Goal: Check status: Check status

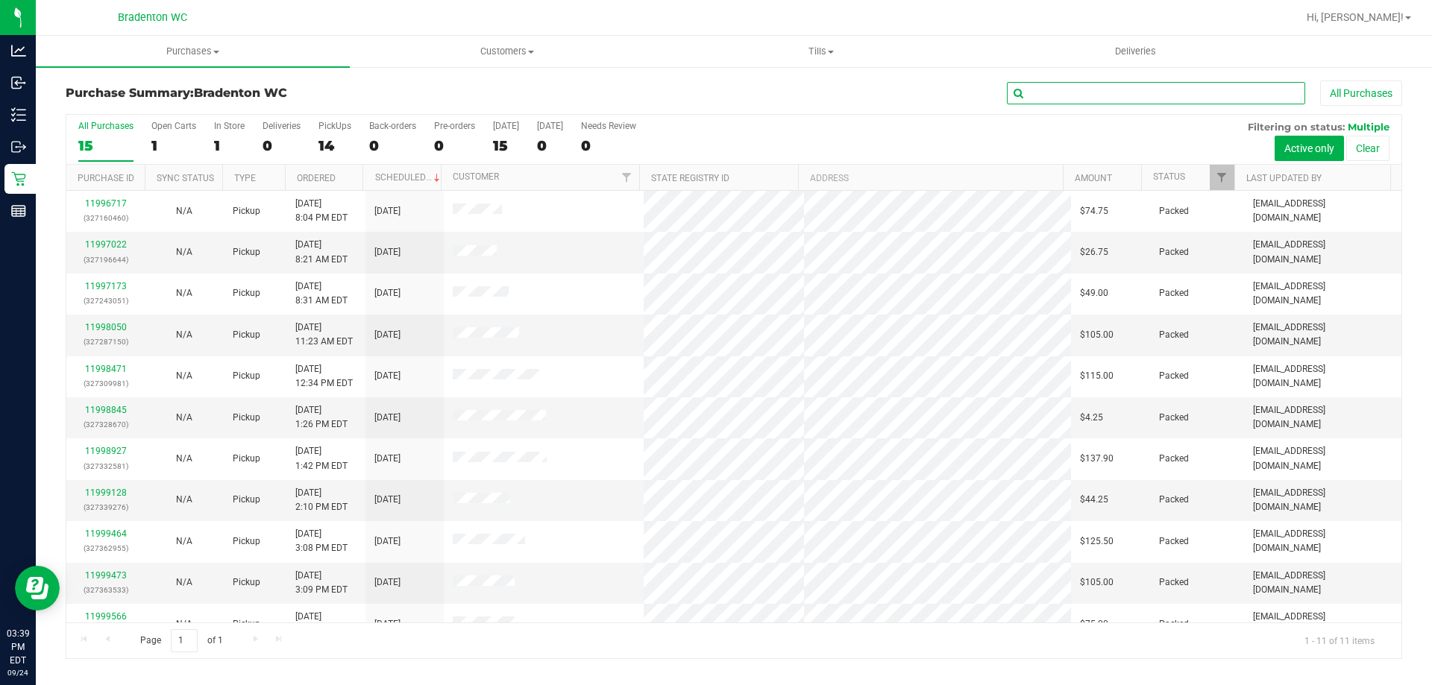
click at [1092, 91] on input "text" at bounding box center [1156, 93] width 298 height 22
paste input "11997022"
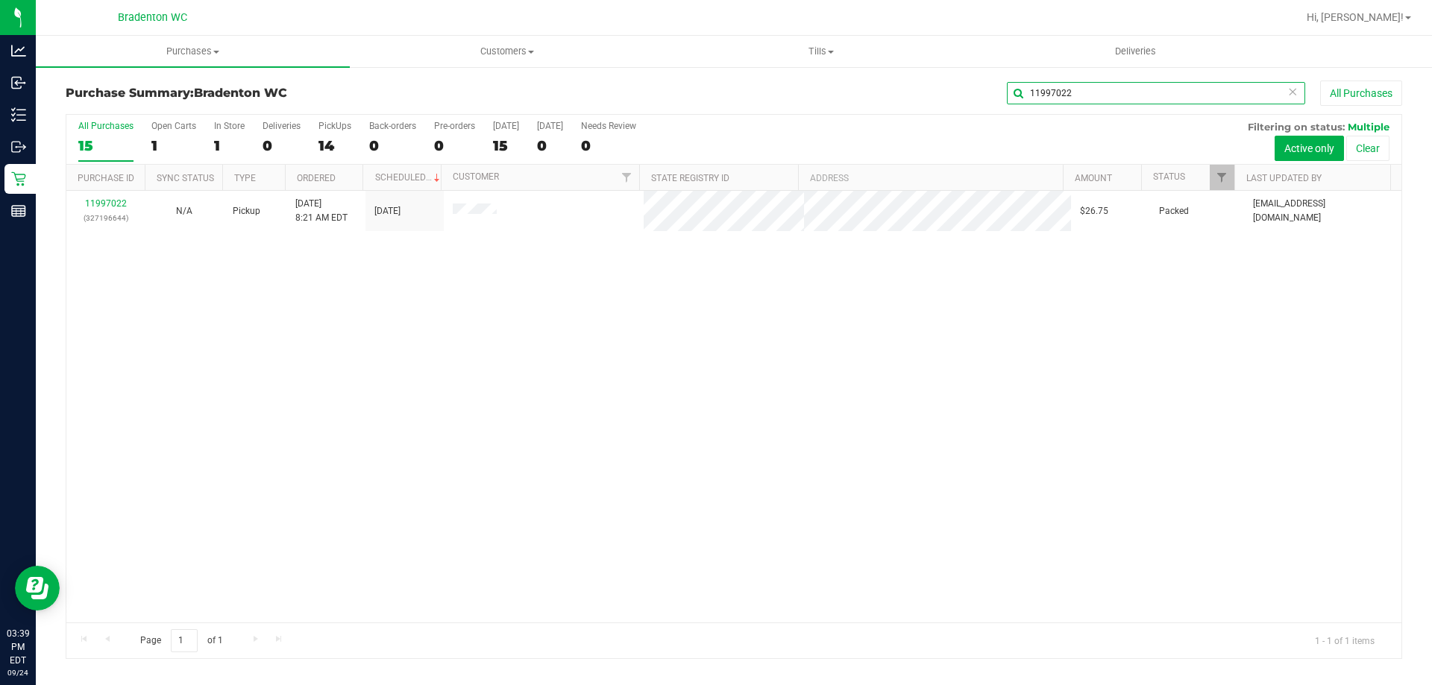
type input "11997022"
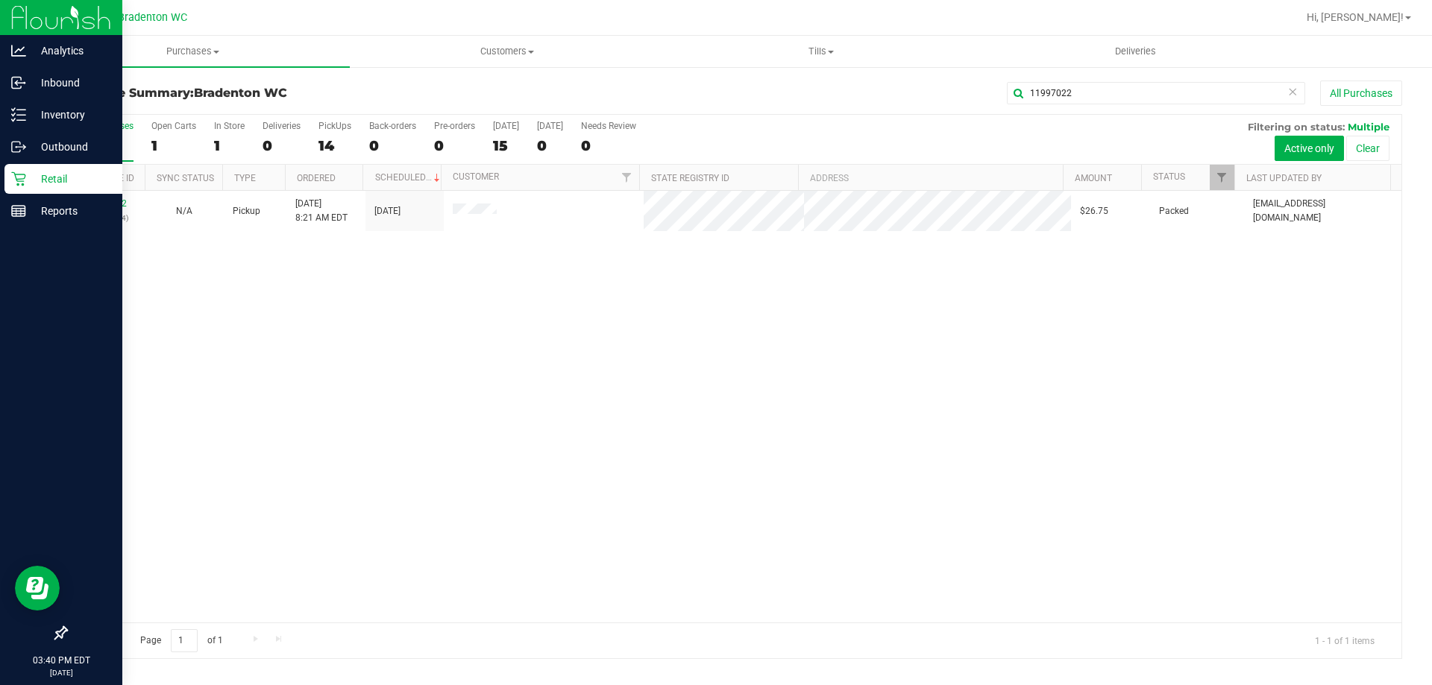
click at [25, 179] on icon at bounding box center [18, 179] width 15 height 15
click at [25, 180] on icon at bounding box center [18, 179] width 15 height 15
click at [26, 181] on p "Retail" at bounding box center [70, 179] width 89 height 18
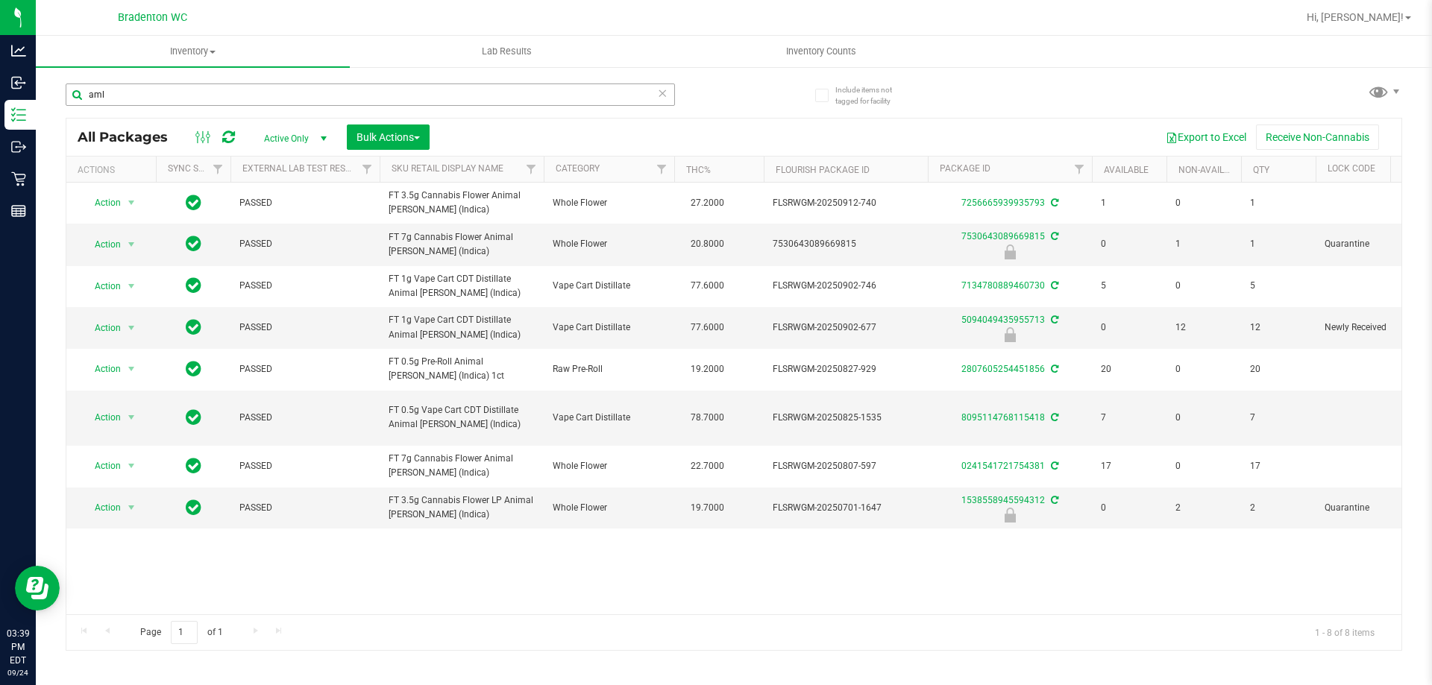
click at [462, 93] on input "aml" at bounding box center [370, 95] width 609 height 22
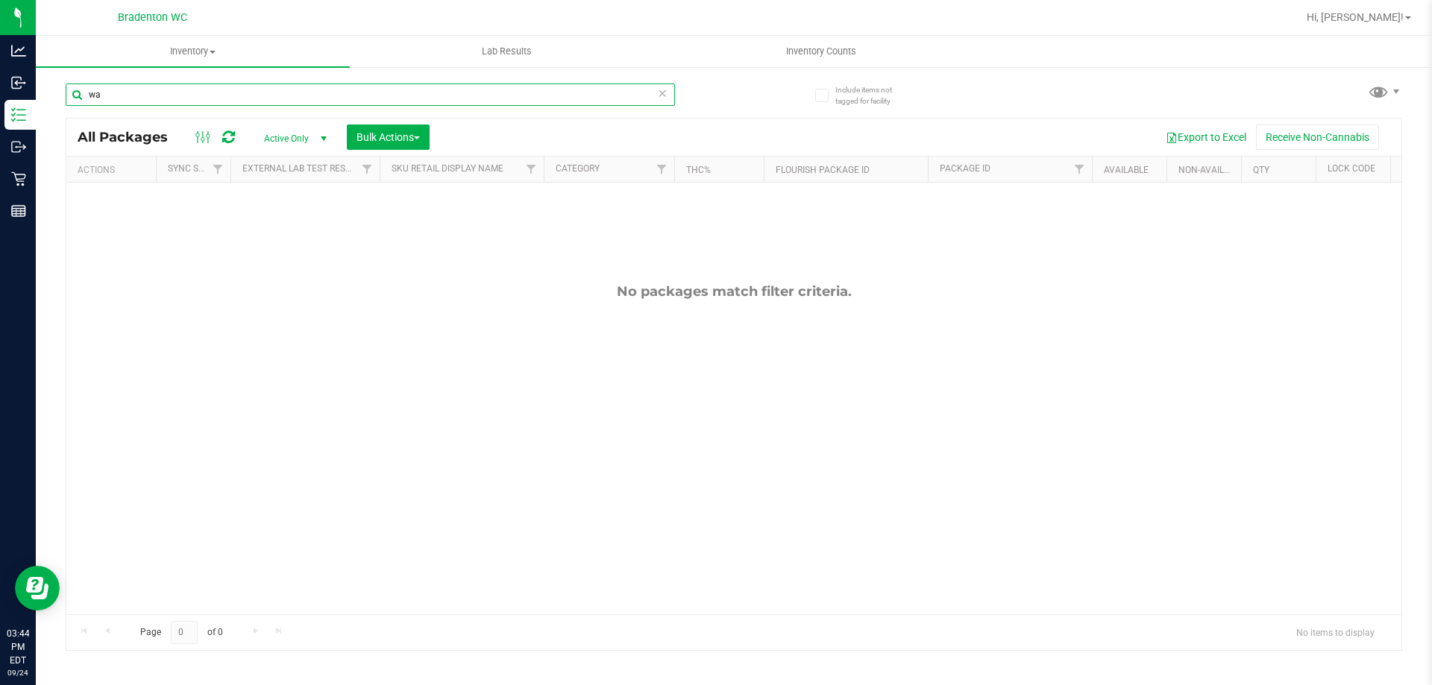
type input "w"
type input "c"
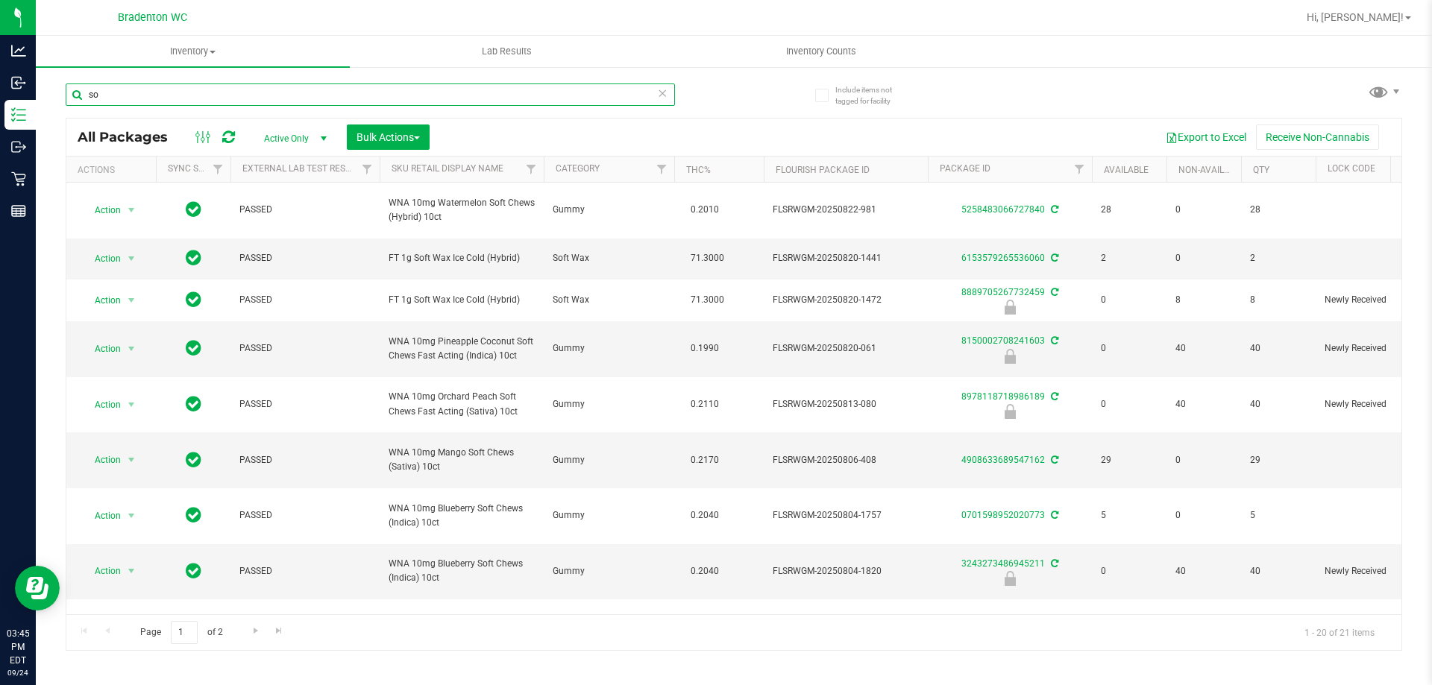
type input "s"
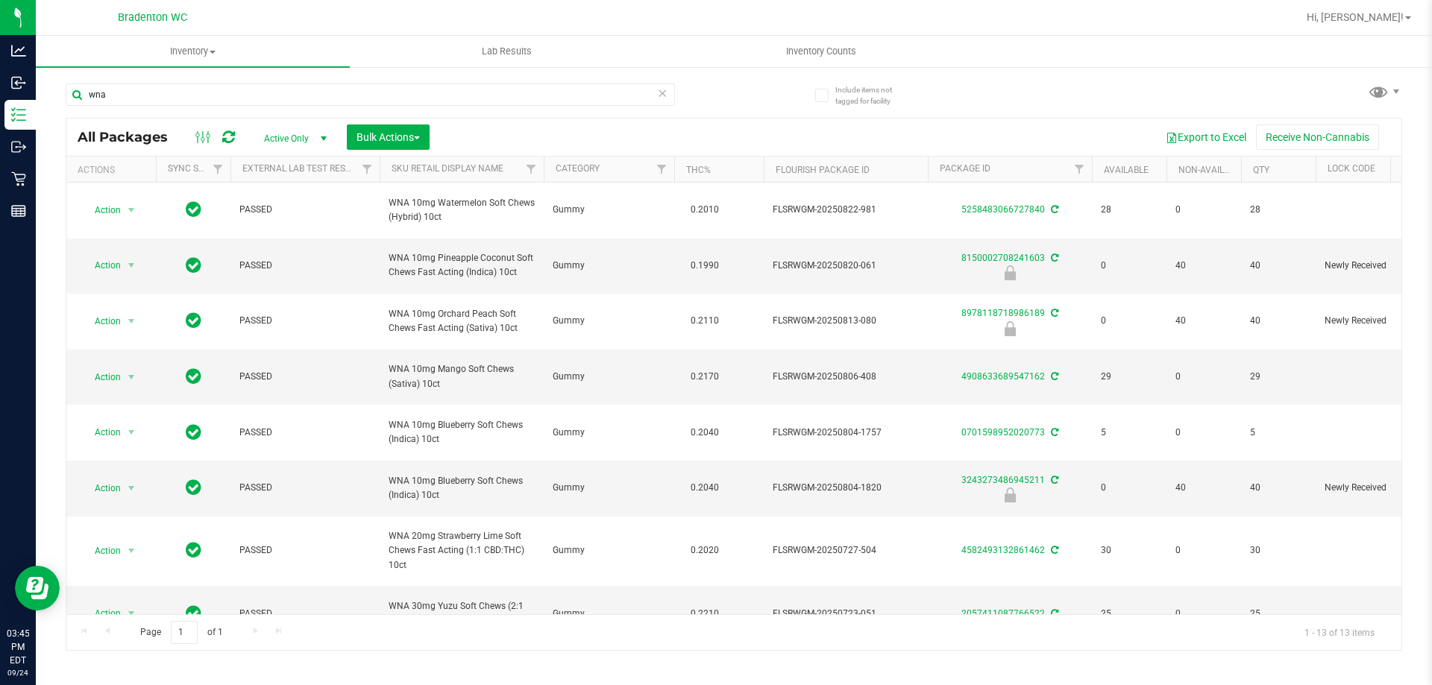
click at [507, 169] on th "Sku Retail Display Name" at bounding box center [462, 170] width 164 height 26
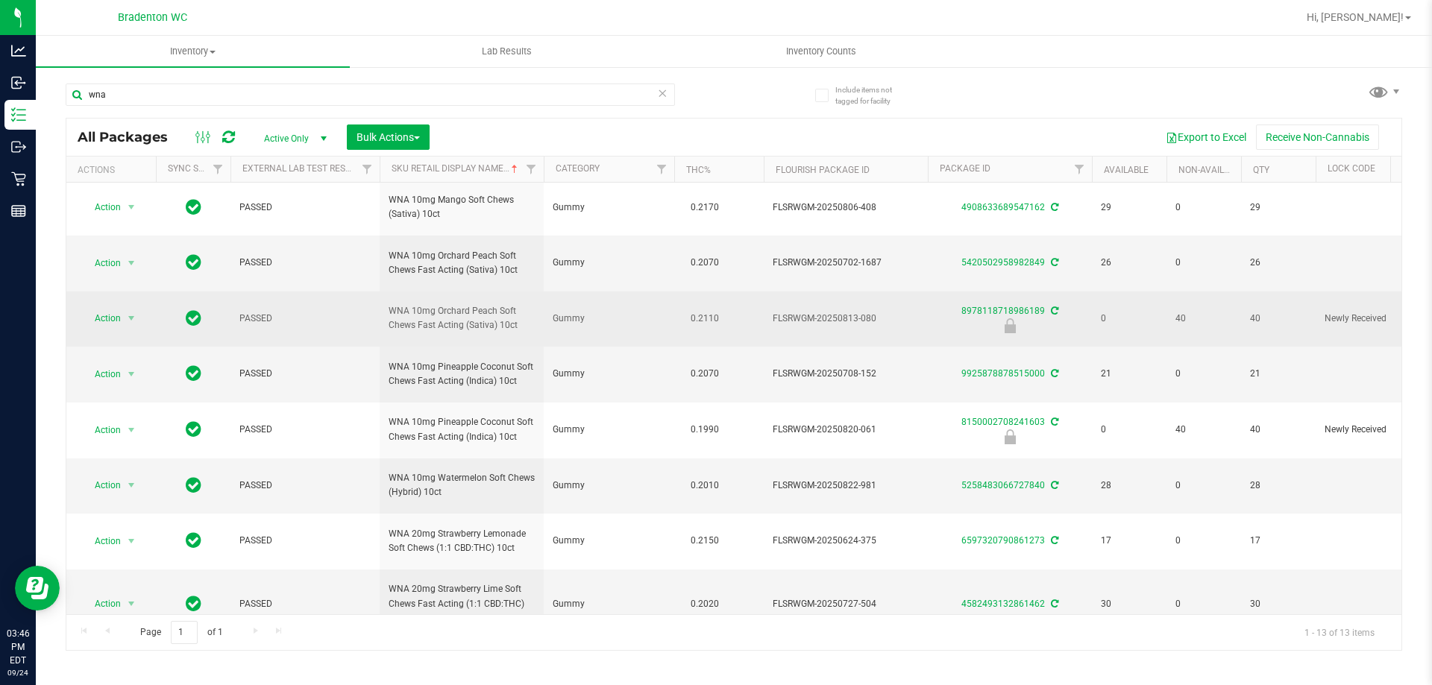
scroll to position [246, 0]
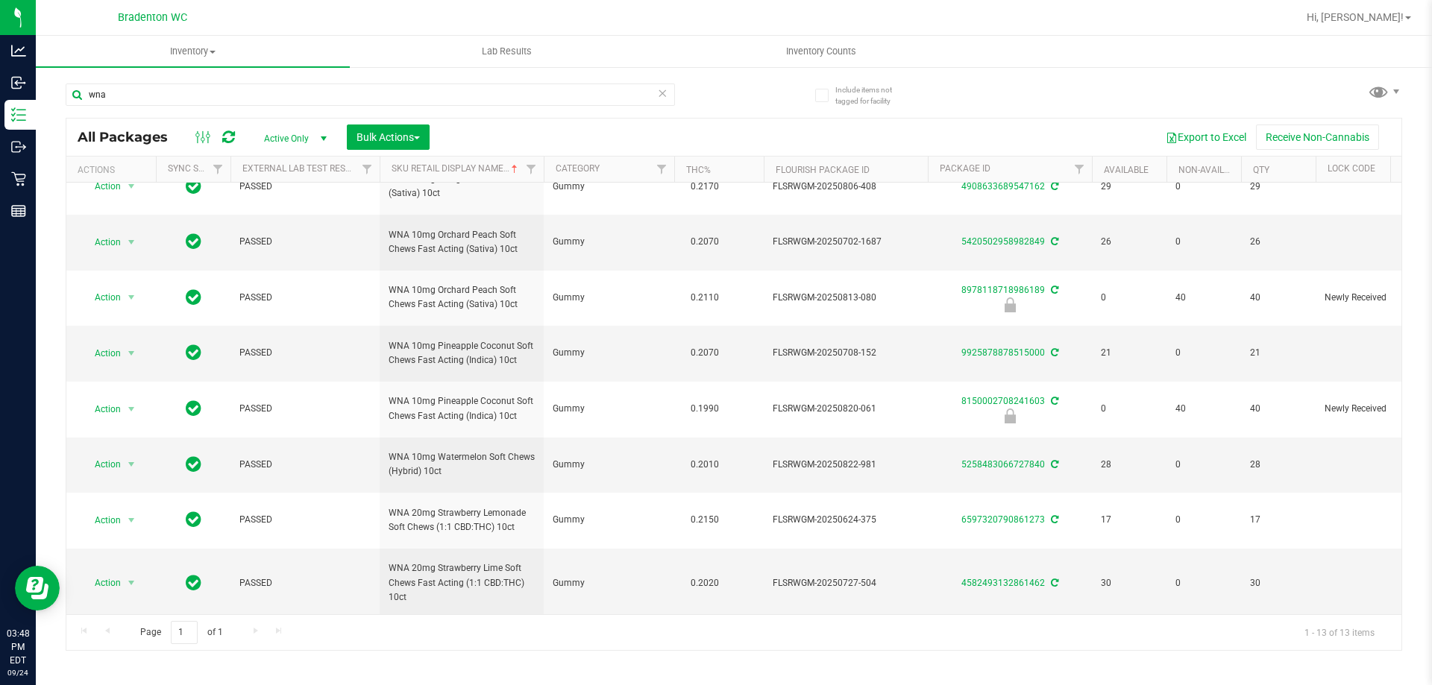
click at [671, 29] on div at bounding box center [782, 17] width 1030 height 29
click at [301, 93] on input "wna" at bounding box center [370, 95] width 609 height 22
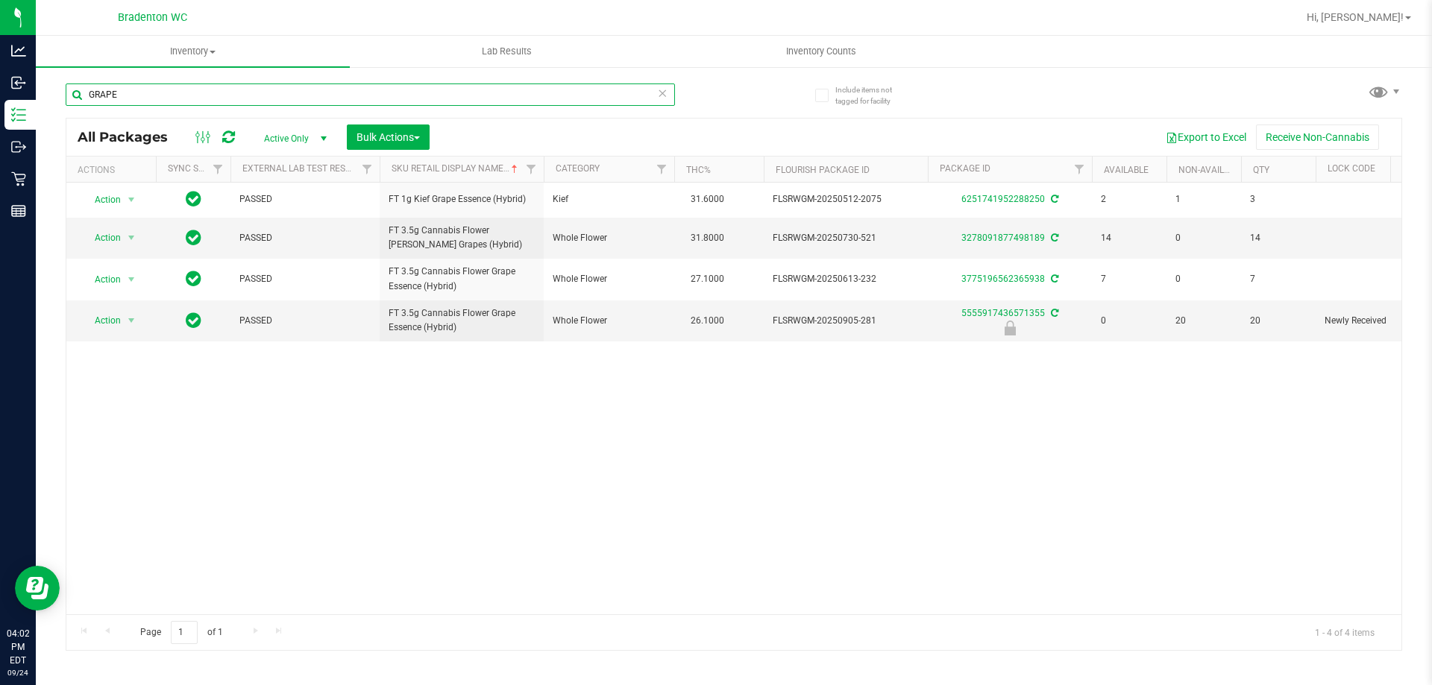
click at [406, 89] on input "GRAPE" at bounding box center [370, 95] width 609 height 22
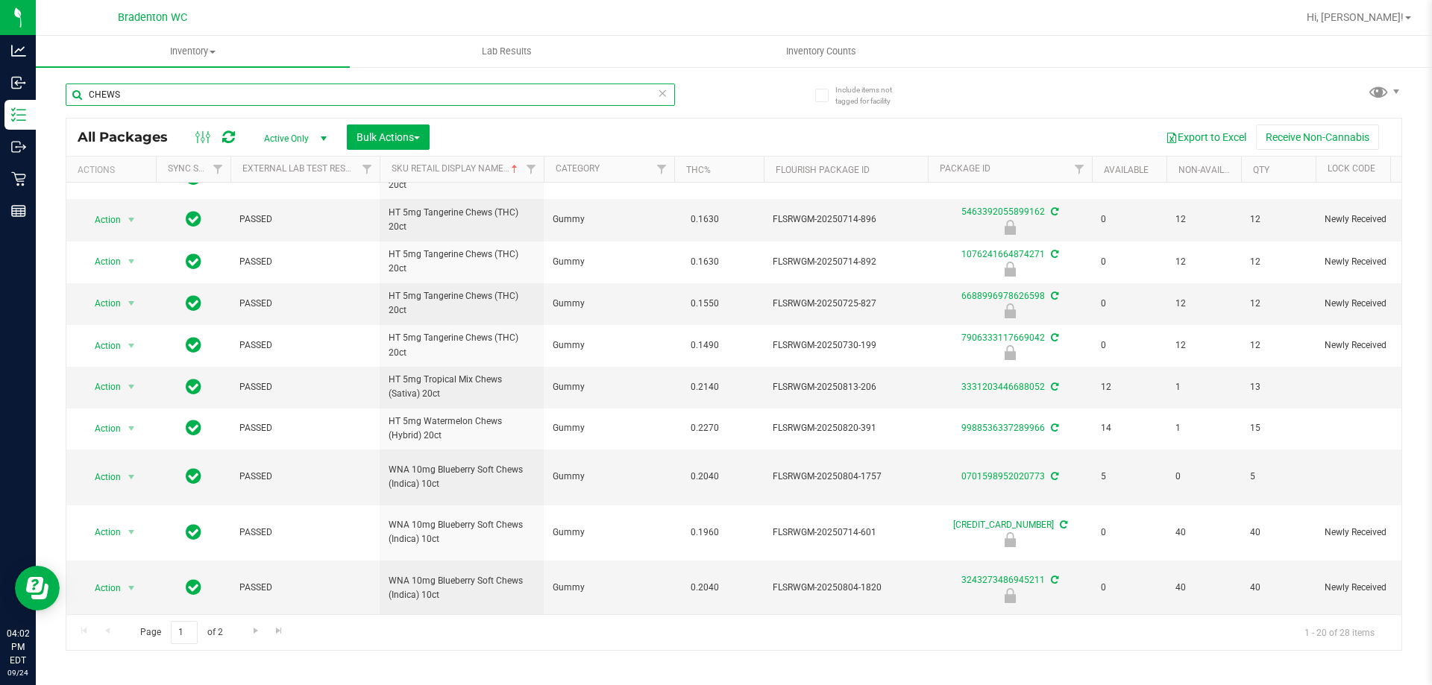
scroll to position [482, 0]
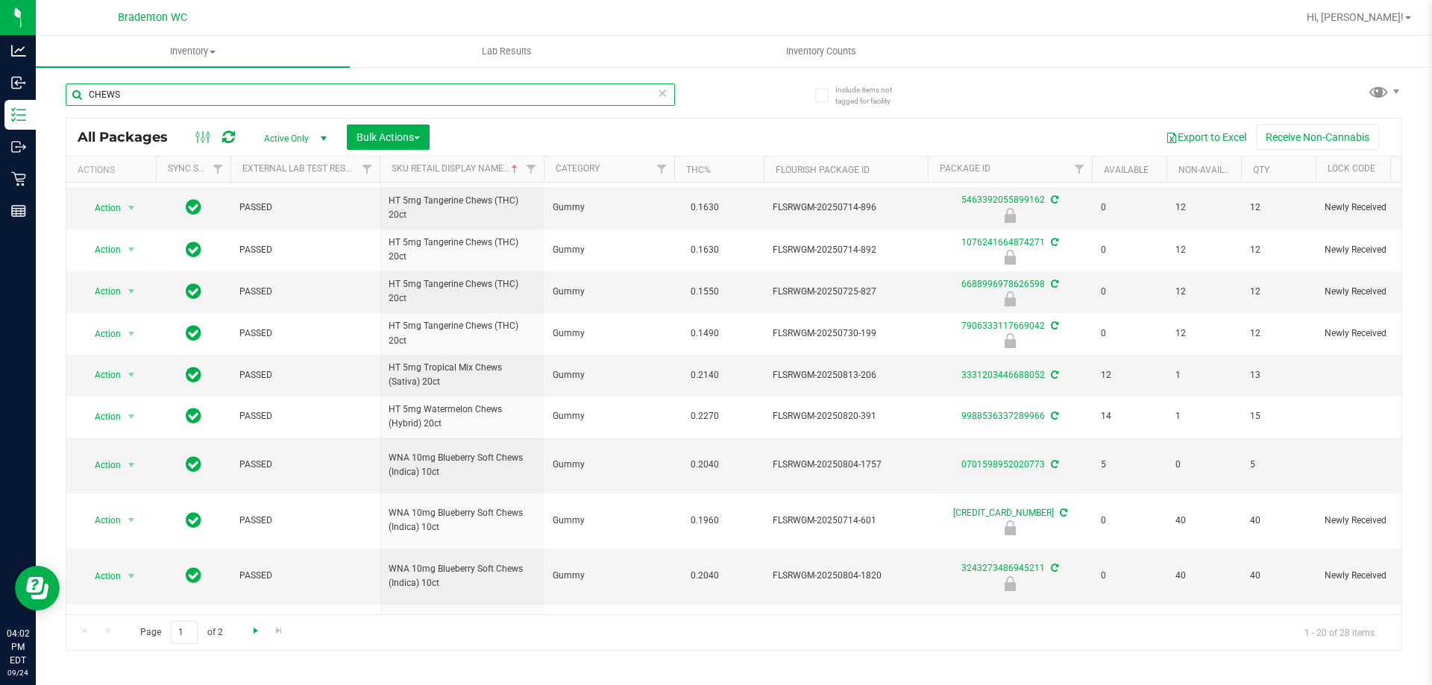
type input "CHEWS"
click at [251, 635] on span "Go to the next page" at bounding box center [256, 631] width 12 height 12
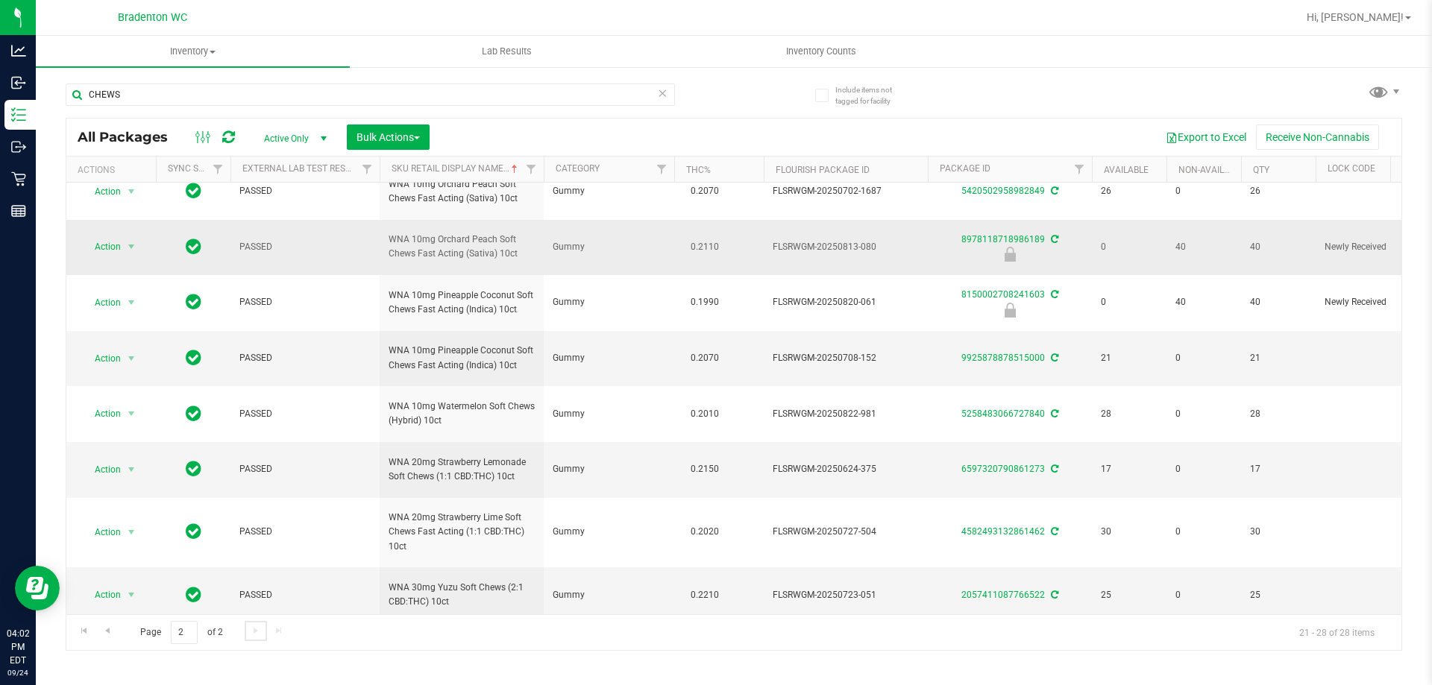
scroll to position [24, 0]
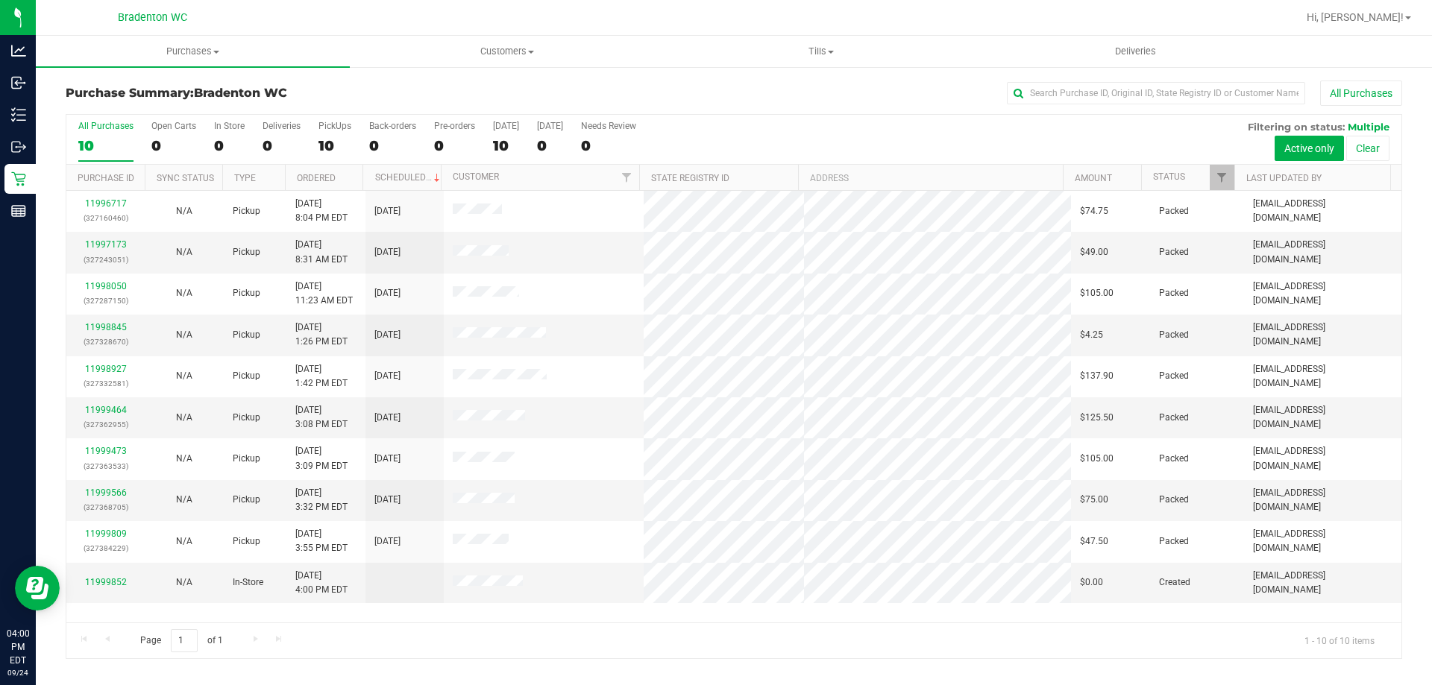
click at [248, 19] on div "Bradenton WC" at bounding box center [152, 17] width 218 height 23
